Goal: Task Accomplishment & Management: Manage account settings

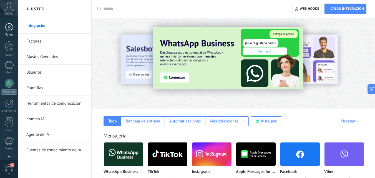
click at [11, 28] on div at bounding box center [9, 27] width 8 height 8
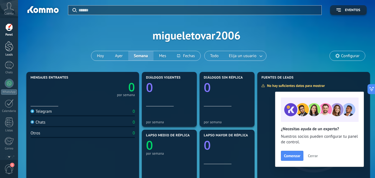
click at [9, 43] on div at bounding box center [9, 46] width 8 height 10
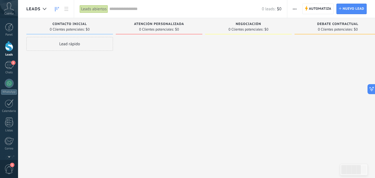
click at [11, 49] on div at bounding box center [9, 46] width 8 height 10
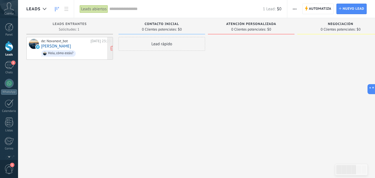
click at [72, 44] on div "de: Novanext_bot [DATE] 23:20 [PERSON_NAME], cómo estás?" at bounding box center [75, 48] width 69 height 19
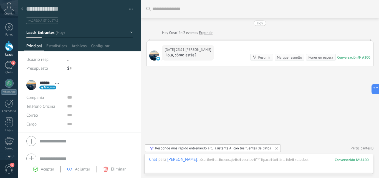
click at [129, 32] on button "Leads Entrantes" at bounding box center [79, 32] width 106 height 10
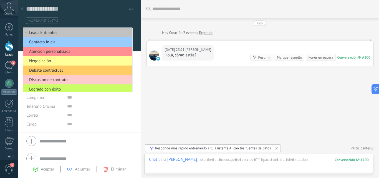
click at [125, 16] on div "#agregar etiquetas" at bounding box center [79, 19] width 107 height 10
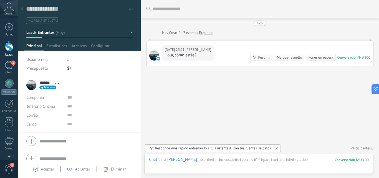
click at [21, 7] on div at bounding box center [22, 9] width 8 height 11
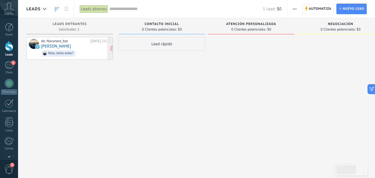
click at [54, 41] on div "de: Novanext_bot" at bounding box center [64, 41] width 47 height 4
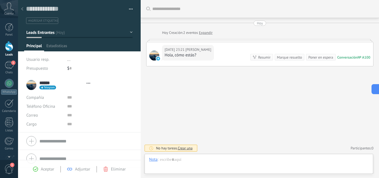
type textarea "**********"
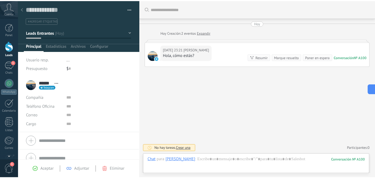
scroll to position [8, 0]
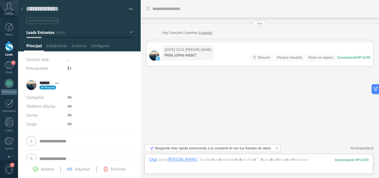
click at [23, 6] on div at bounding box center [22, 9] width 8 height 11
